Goal: Task Accomplishment & Management: Manage account settings

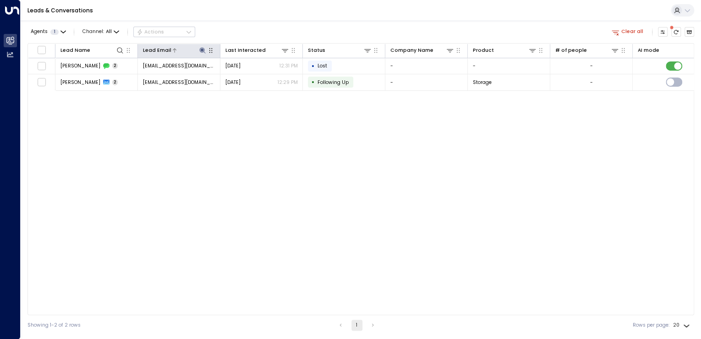
click at [203, 52] on icon at bounding box center [202, 50] width 7 height 7
click at [241, 79] on icon "button" at bounding box center [243, 75] width 7 height 7
type input "**********"
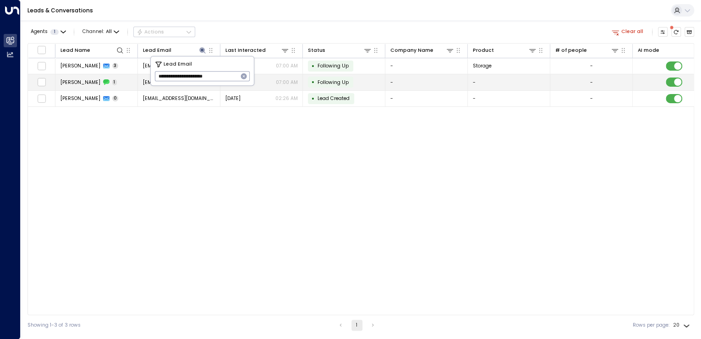
click at [119, 82] on td "[PERSON_NAME] 1" at bounding box center [96, 82] width 82 height 16
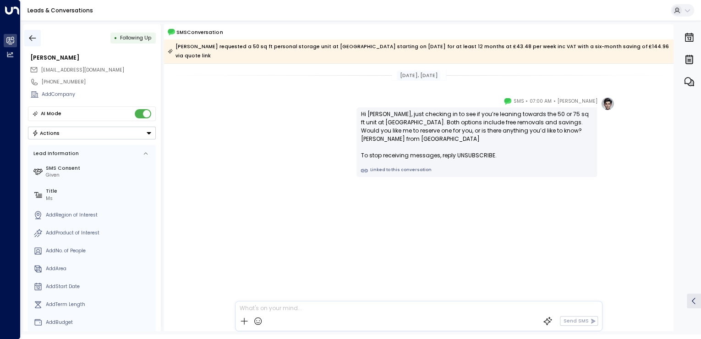
click at [38, 36] on button "button" at bounding box center [32, 38] width 16 height 16
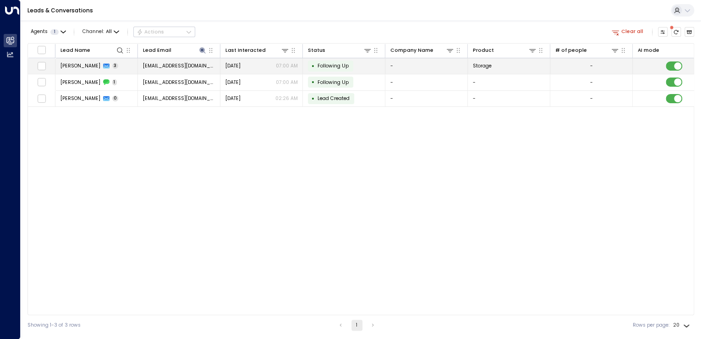
click at [317, 68] on span "Following Up" at bounding box center [332, 65] width 31 height 7
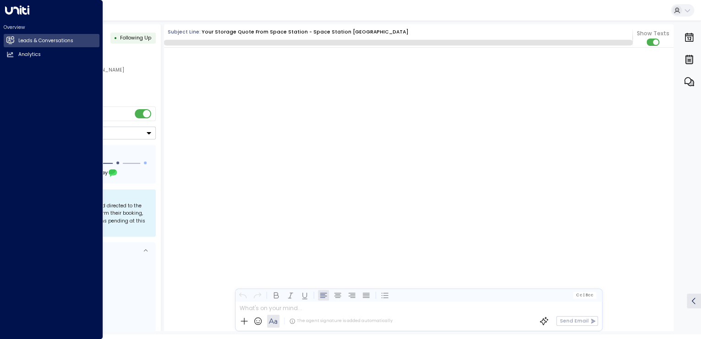
scroll to position [890, 0]
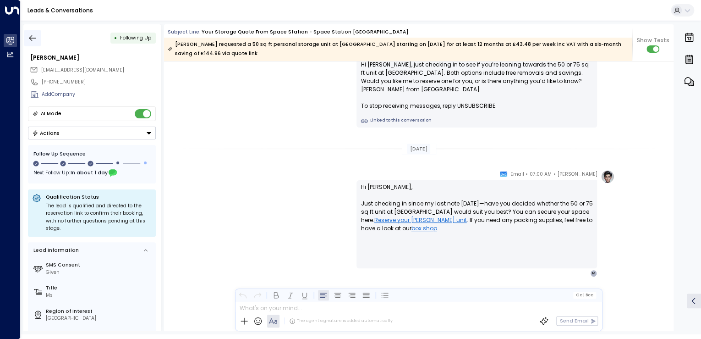
click at [37, 38] on icon "button" at bounding box center [32, 37] width 9 height 9
